Goal: Find specific page/section: Find specific page/section

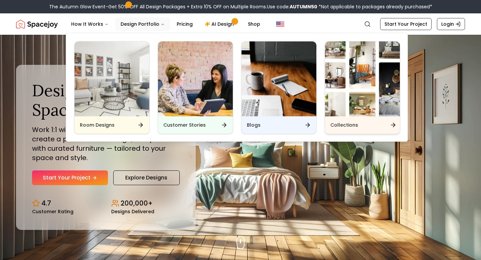
click at [362, 125] on div "Collections" at bounding box center [362, 124] width 75 height 17
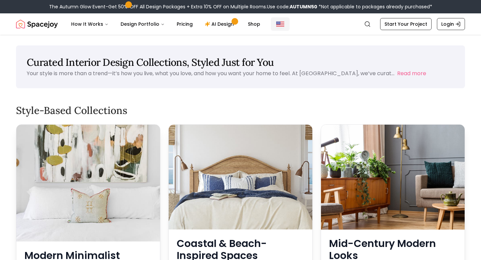
click at [276, 25] on img "Global" at bounding box center [280, 24] width 8 height 8
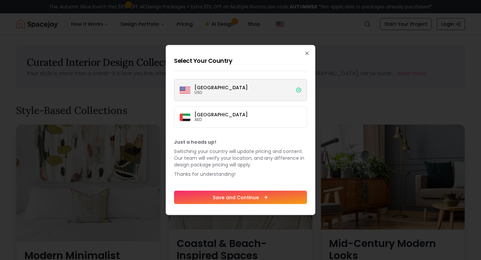
click at [235, 89] on label "[GEOGRAPHIC_DATA] USD" at bounding box center [240, 90] width 133 height 22
click at [0, 0] on button "[GEOGRAPHIC_DATA] USD" at bounding box center [0, 0] width 0 height 0
click at [220, 116] on label "Dubai AED" at bounding box center [240, 117] width 133 height 21
click at [0, 0] on button "Dubai AED" at bounding box center [0, 0] width 0 height 0
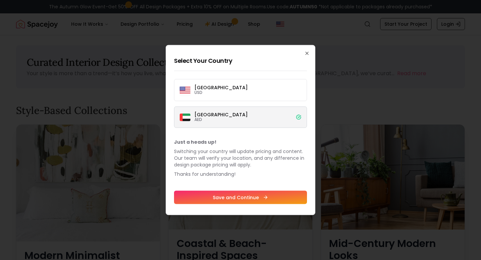
click at [207, 118] on p "AED" at bounding box center [220, 119] width 53 height 5
click at [0, 0] on button "Dubai AED" at bounding box center [0, 0] width 0 height 0
click at [204, 97] on label "[GEOGRAPHIC_DATA] USD" at bounding box center [240, 90] width 133 height 22
click at [0, 0] on button "[GEOGRAPHIC_DATA] USD" at bounding box center [0, 0] width 0 height 0
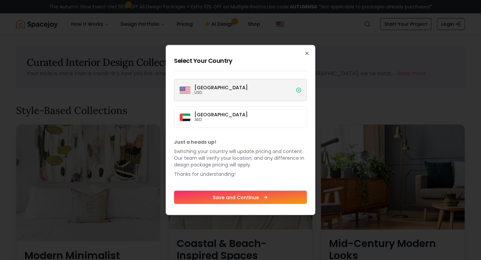
click at [214, 95] on div "[GEOGRAPHIC_DATA] USD" at bounding box center [214, 90] width 68 height 11
click at [0, 0] on button "[GEOGRAPHIC_DATA] USD" at bounding box center [0, 0] width 0 height 0
click at [214, 95] on div "[GEOGRAPHIC_DATA] USD" at bounding box center [214, 90] width 68 height 11
click at [0, 0] on button "[GEOGRAPHIC_DATA] USD" at bounding box center [0, 0] width 0 height 0
click at [214, 95] on div "[GEOGRAPHIC_DATA] USD" at bounding box center [214, 90] width 68 height 11
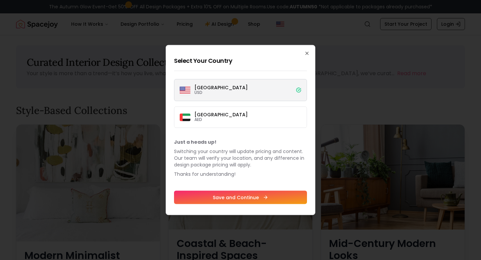
click at [0, 0] on button "[GEOGRAPHIC_DATA] USD" at bounding box center [0, 0] width 0 height 0
click at [305, 53] on icon "button" at bounding box center [306, 53] width 5 height 5
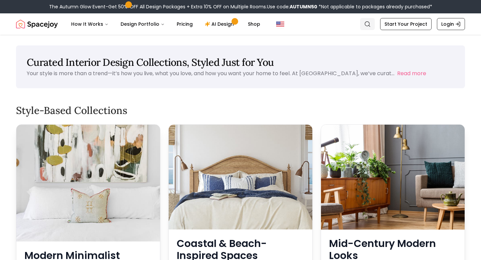
click at [370, 25] on icon "Global" at bounding box center [367, 24] width 7 height 7
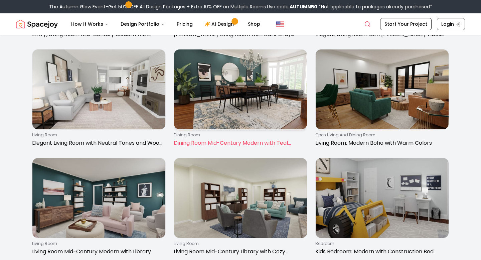
scroll to position [907, 0]
